Goal: Check status: Check status

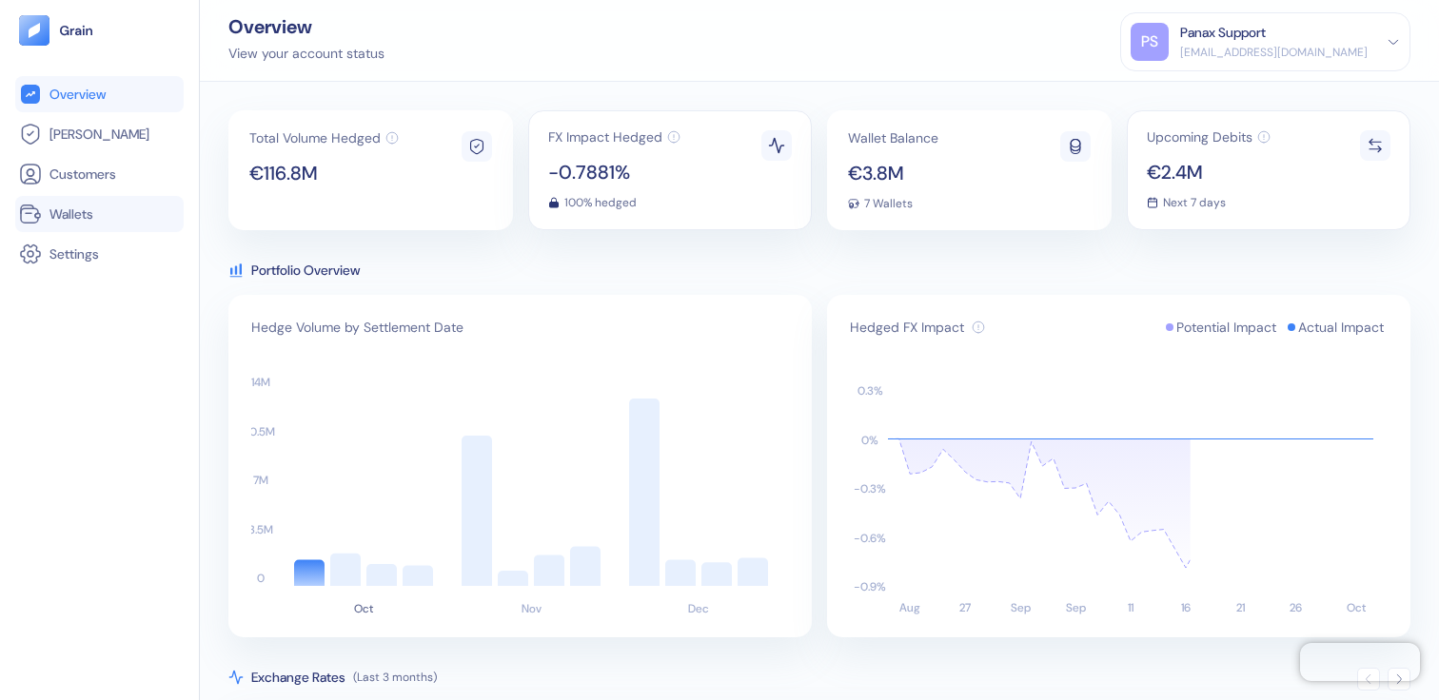
click at [139, 207] on link "Wallets" at bounding box center [99, 214] width 161 height 23
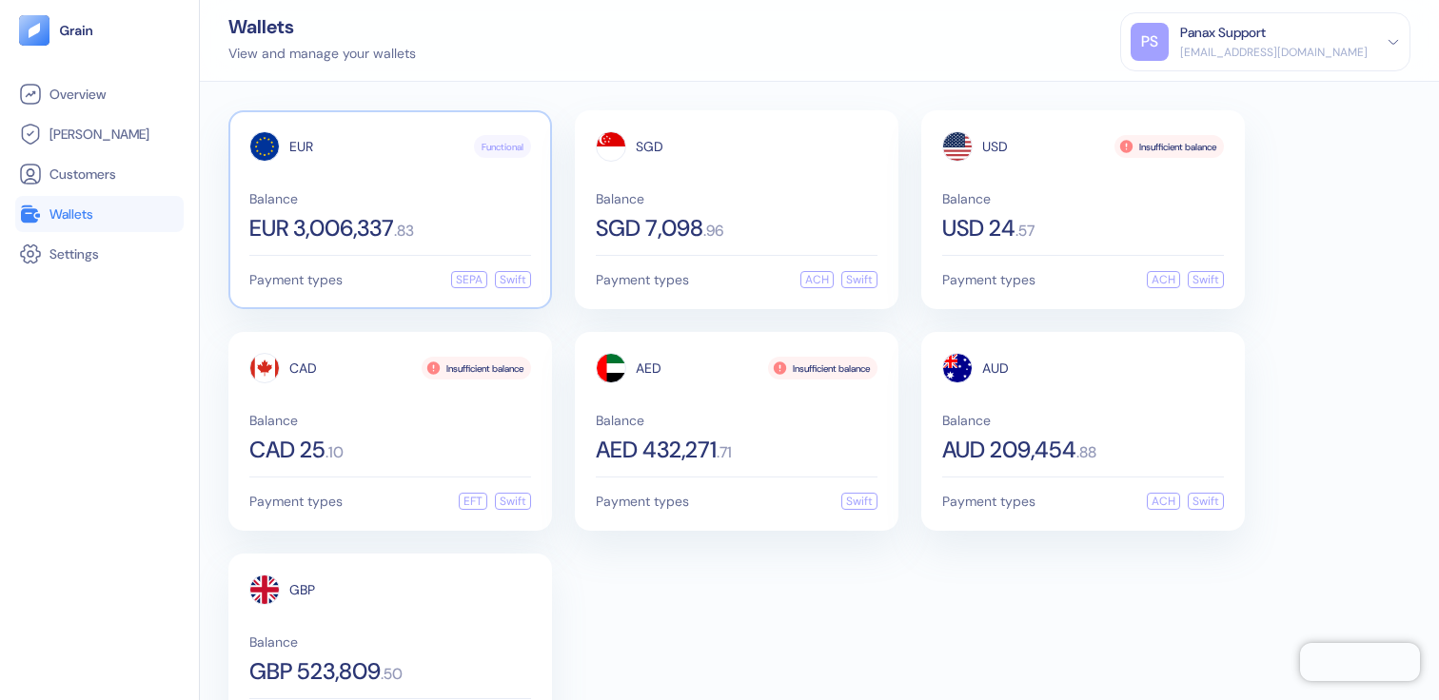
click at [335, 168] on div "EUR Functional Balance EUR 3,006,337 . 83" at bounding box center [390, 185] width 282 height 108
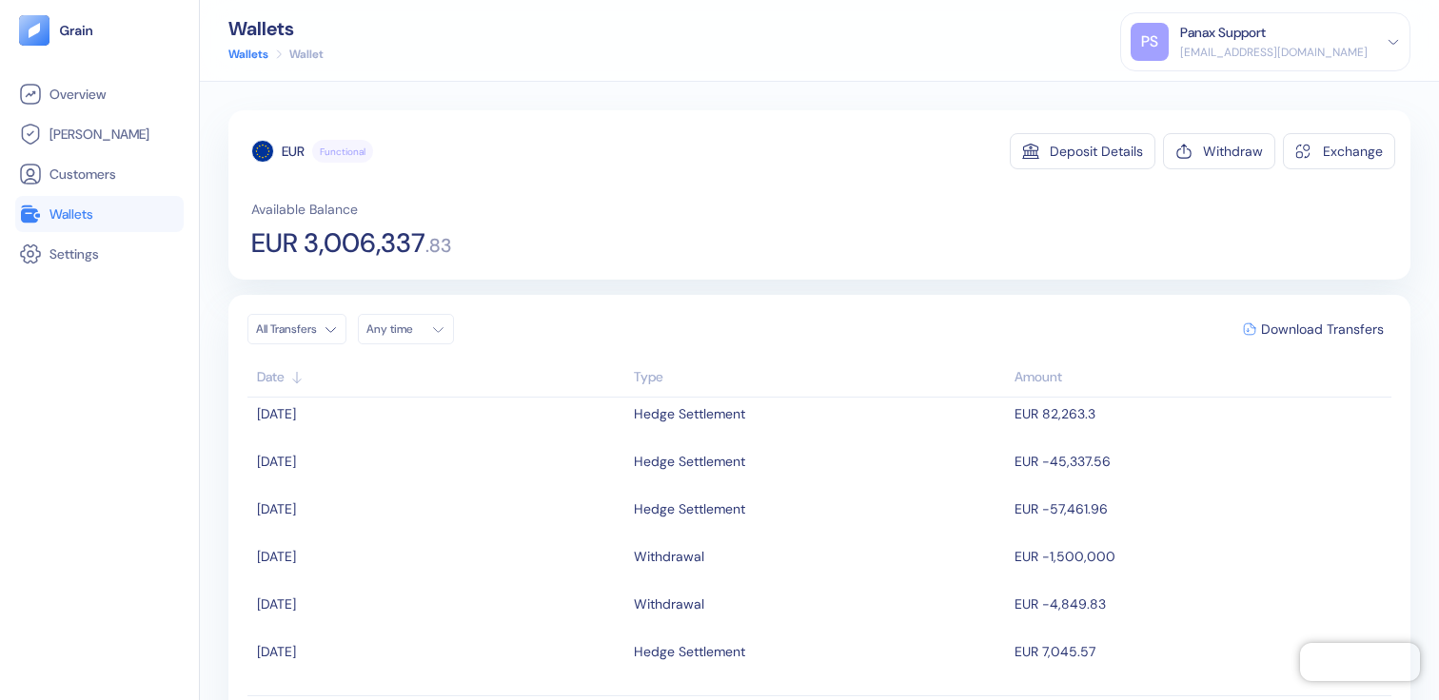
scroll to position [669, 0]
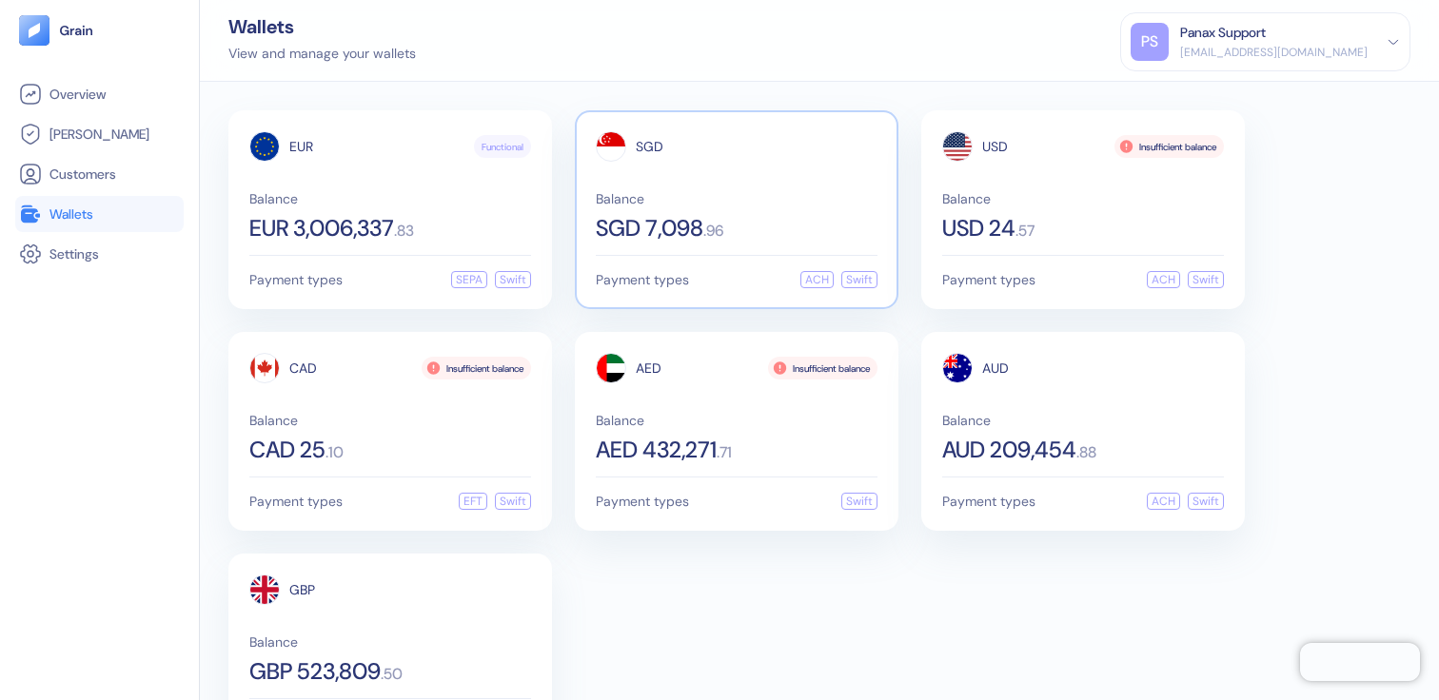
click at [709, 207] on div "Balance SGD 7,098 . 96" at bounding box center [737, 216] width 282 height 48
